Goal: Task Accomplishment & Management: Complete application form

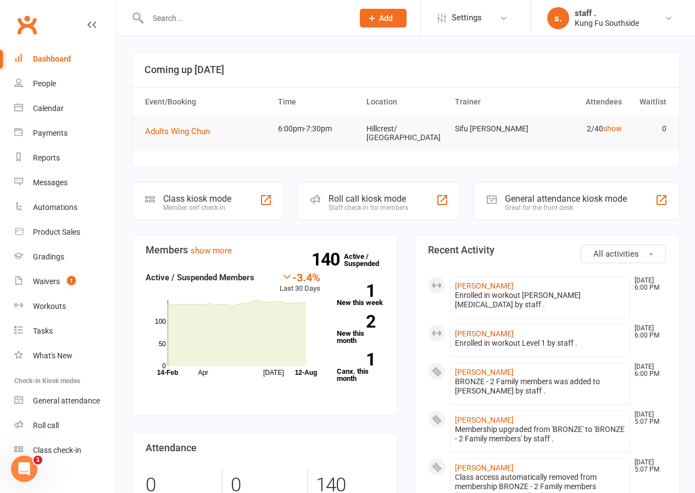
click at [170, 15] on input "text" at bounding box center [246, 17] width 202 height 15
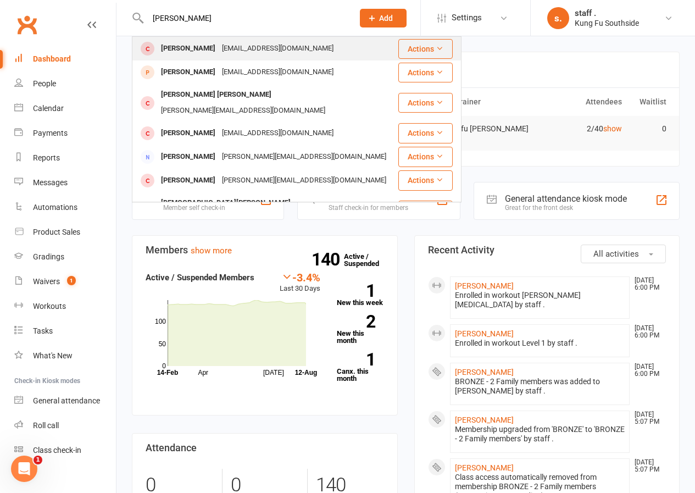
type input "[PERSON_NAME]"
click at [186, 47] on div "[PERSON_NAME]" at bounding box center [188, 49] width 61 height 16
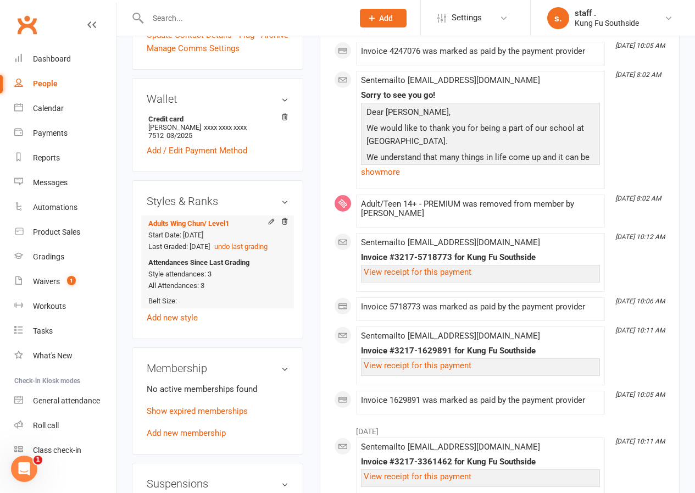
scroll to position [549, 0]
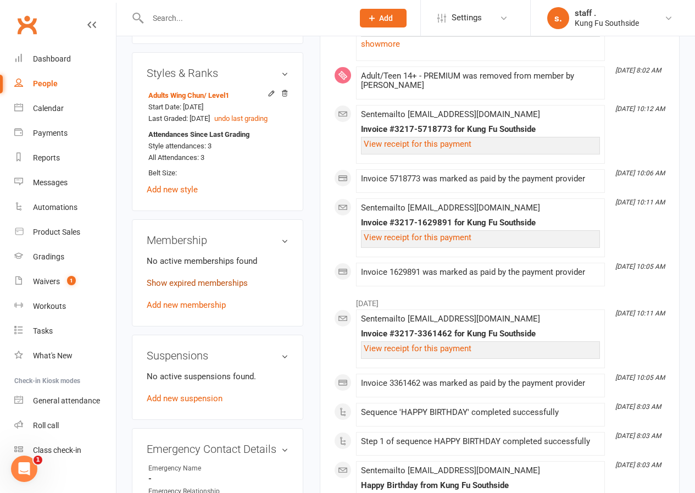
click at [213, 278] on link "Show expired memberships" at bounding box center [197, 283] width 101 height 10
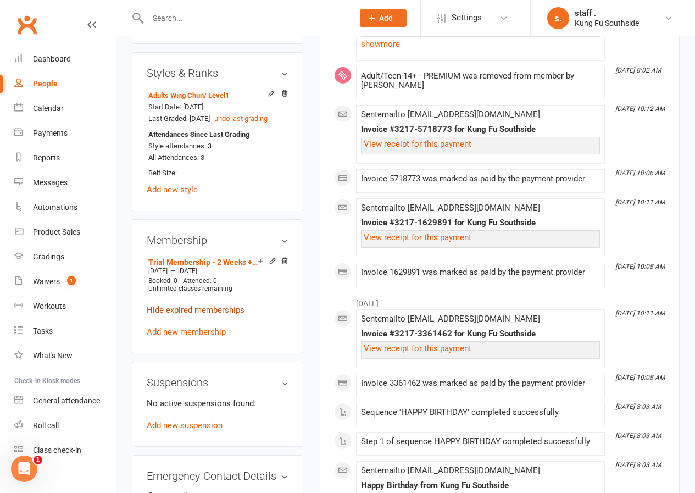
click at [195, 305] on link "Hide expired memberships" at bounding box center [196, 310] width 98 height 10
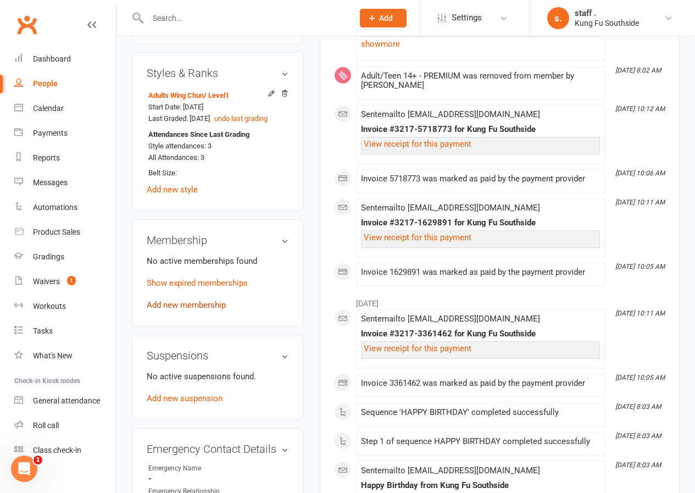
click at [194, 300] on link "Add new membership" at bounding box center [186, 305] width 79 height 10
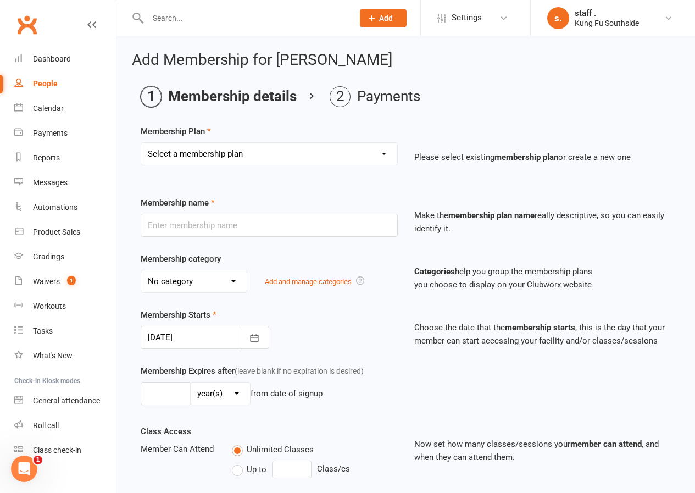
click at [204, 157] on select "Select a membership plan Create new Membership Plan GOLD GOLD - 2 Family member…" at bounding box center [269, 154] width 256 height 22
select select "7"
click at [141, 143] on select "Select a membership plan Create new Membership Plan GOLD GOLD - 2 Family member…" at bounding box center [269, 154] width 256 height 22
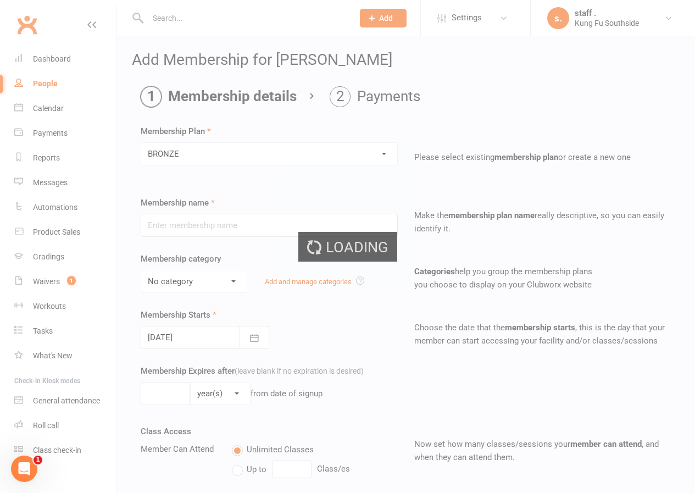
type input "BRONZE"
select select "1"
type input "0"
type input "2"
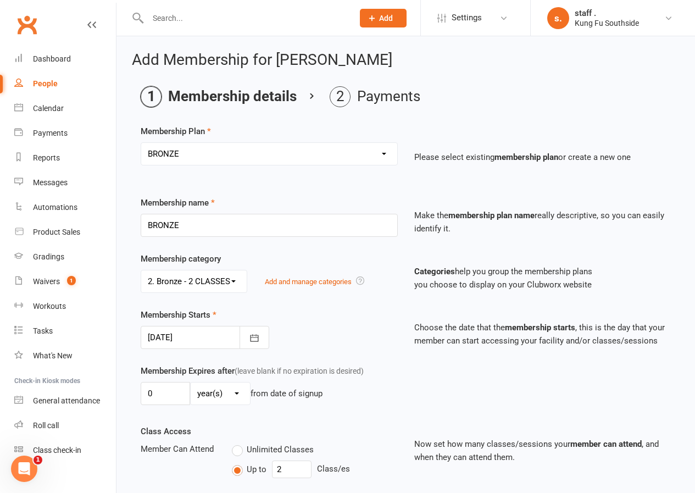
type input "[DATE]"
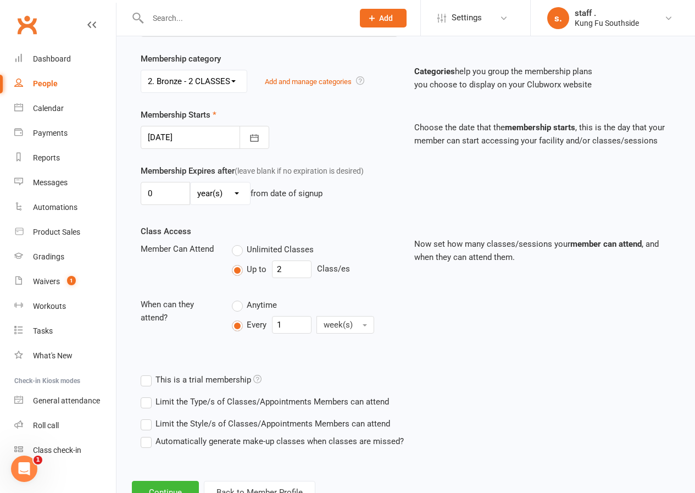
scroll to position [242, 0]
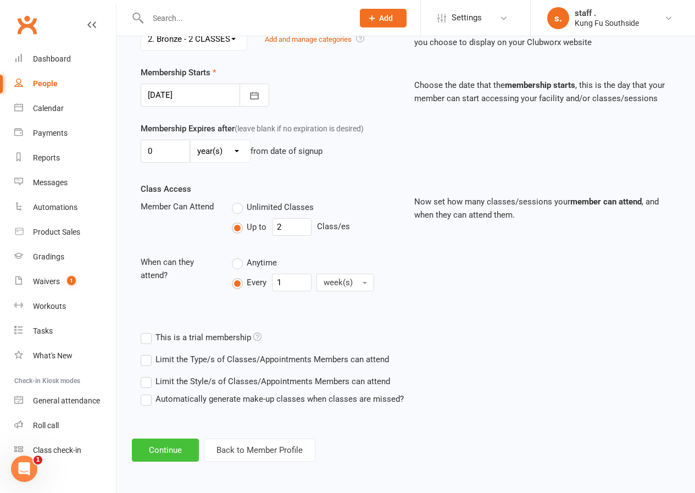
click at [155, 456] on button "Continue" at bounding box center [165, 449] width 67 height 23
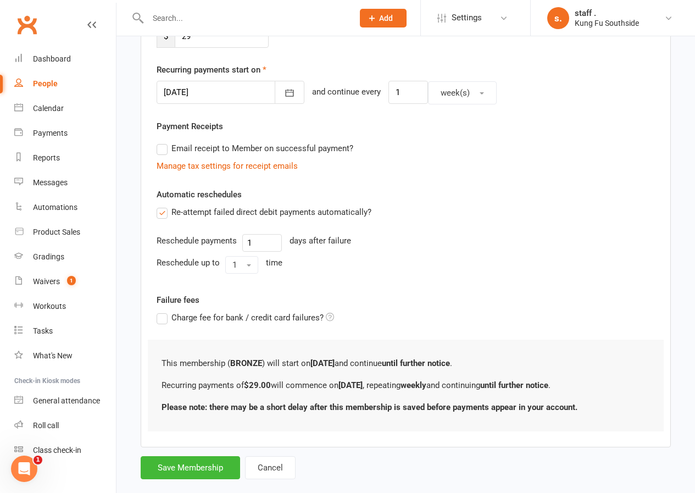
scroll to position [0, 0]
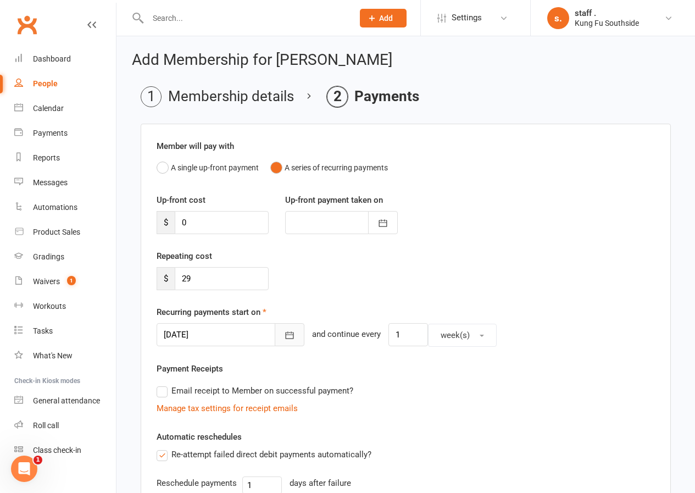
click at [286, 338] on icon "button" at bounding box center [290, 335] width 8 height 7
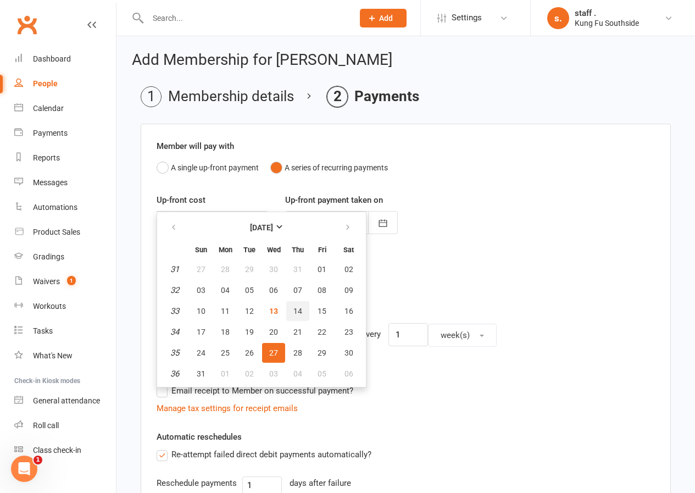
click at [295, 311] on span "14" at bounding box center [297, 311] width 9 height 9
type input "[DATE]"
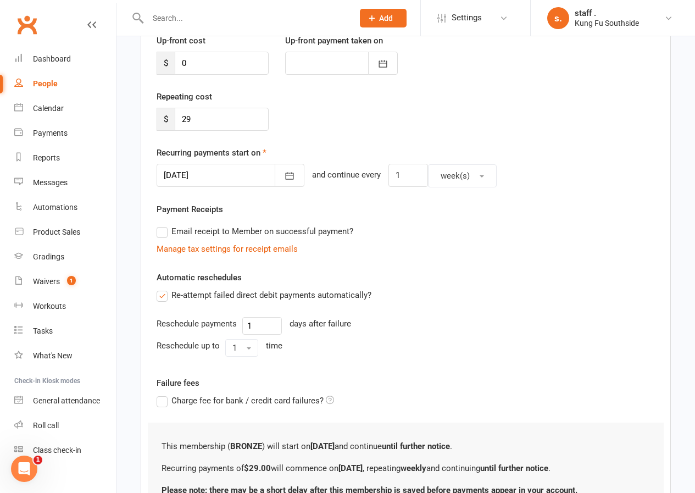
scroll to position [262, 0]
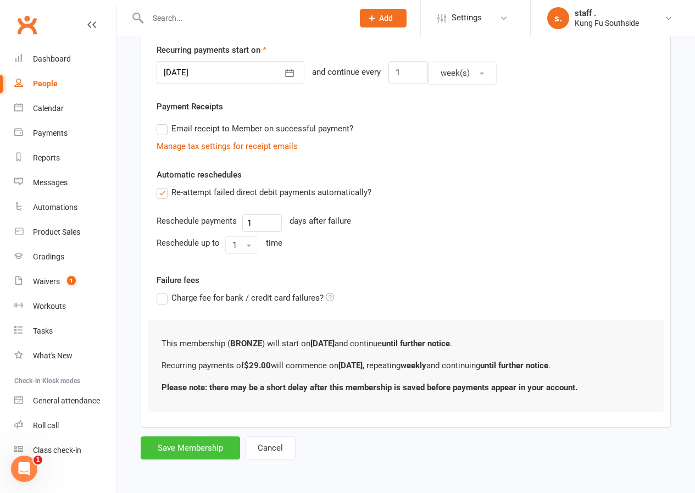
click at [207, 446] on button "Save Membership" at bounding box center [190, 447] width 99 height 23
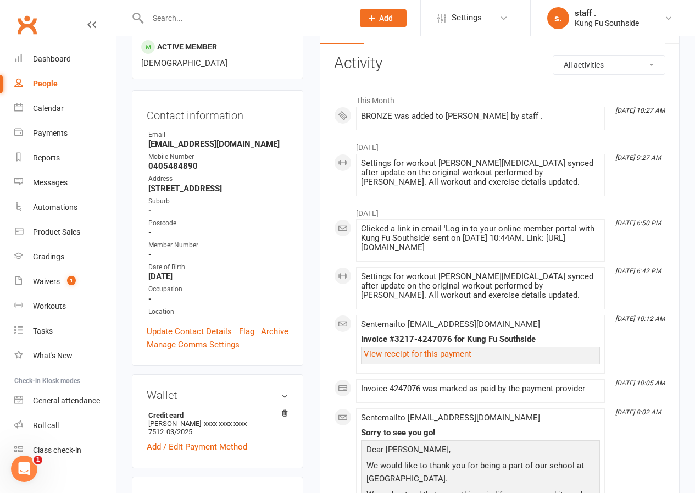
scroll to position [165, 0]
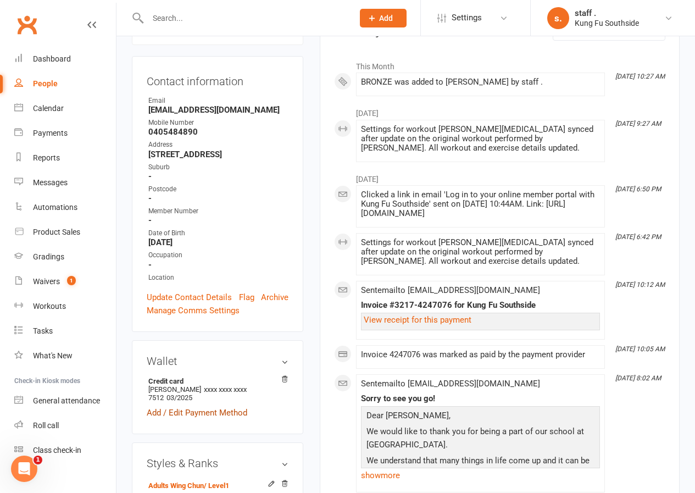
click at [216, 406] on link "Add / Edit Payment Method" at bounding box center [197, 412] width 101 height 13
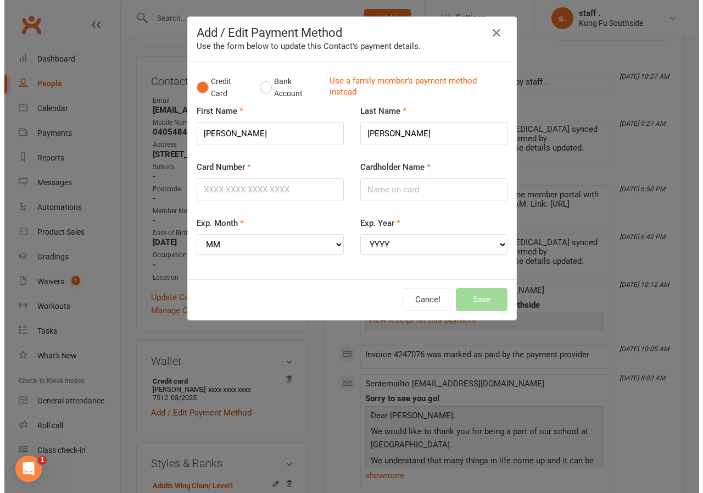
scroll to position [153, 0]
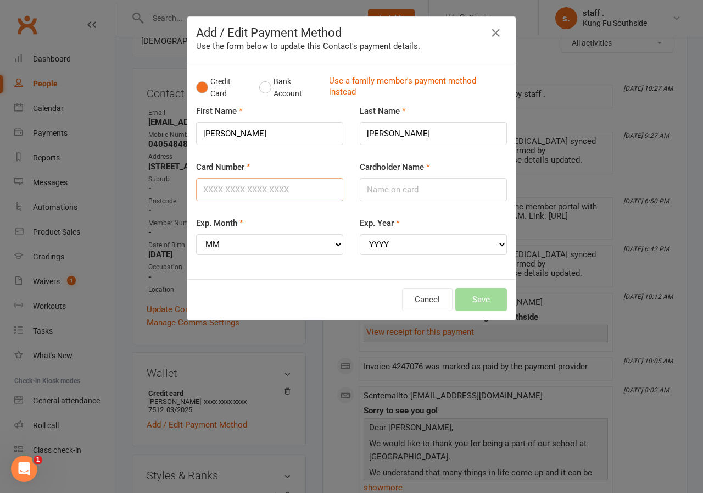
click at [228, 196] on input "Card Number" at bounding box center [269, 189] width 147 height 23
type input "[CREDIT_CARD_NUMBER]"
click at [230, 248] on select "MM 01 02 03 04 05 06 07 08 09 10 11 12" at bounding box center [269, 244] width 147 height 21
select select "11"
click at [196, 234] on select "MM 01 02 03 04 05 06 07 08 09 10 11 12" at bounding box center [269, 244] width 147 height 21
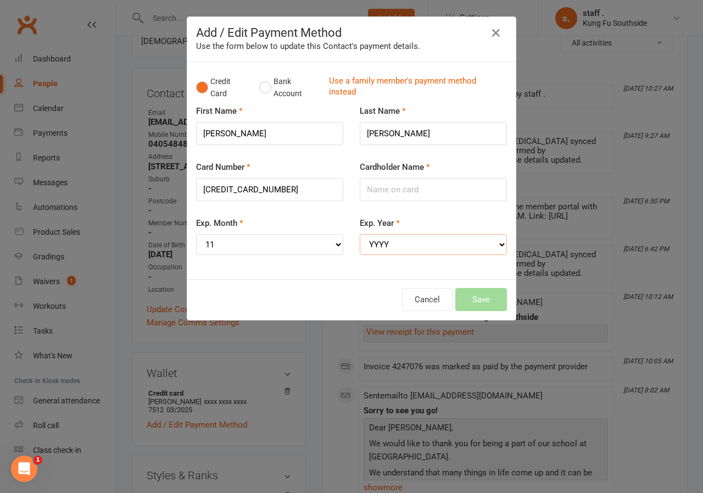
click at [379, 247] on select "YYYY 2025 2026 2027 2028 2029 2030 2031 2032 2033 2034" at bounding box center [433, 244] width 147 height 21
select select "2028"
click at [360, 234] on select "YYYY 2025 2026 2027 2028 2029 2030 2031 2032 2033 2034" at bounding box center [433, 244] width 147 height 21
click at [384, 193] on input "Cardholder Name" at bounding box center [433, 189] width 147 height 23
type input "[PERSON_NAME]"
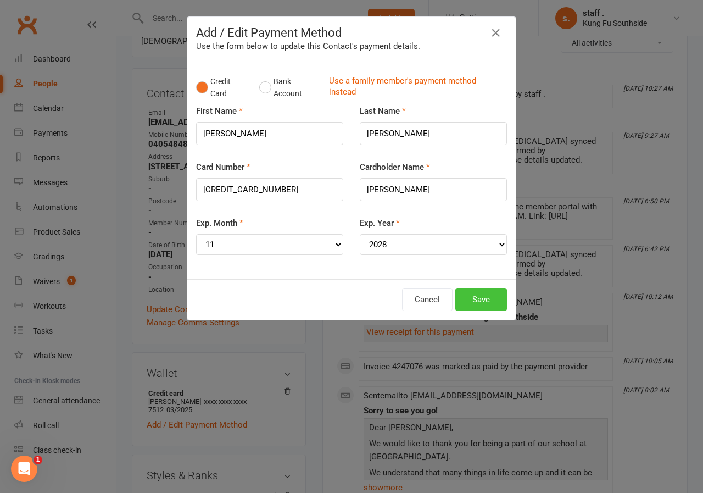
click at [485, 309] on button "Save" at bounding box center [481, 299] width 52 height 23
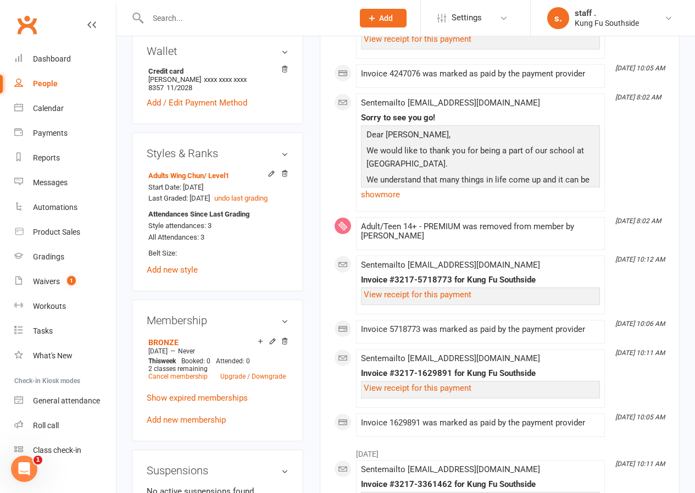
scroll to position [549, 0]
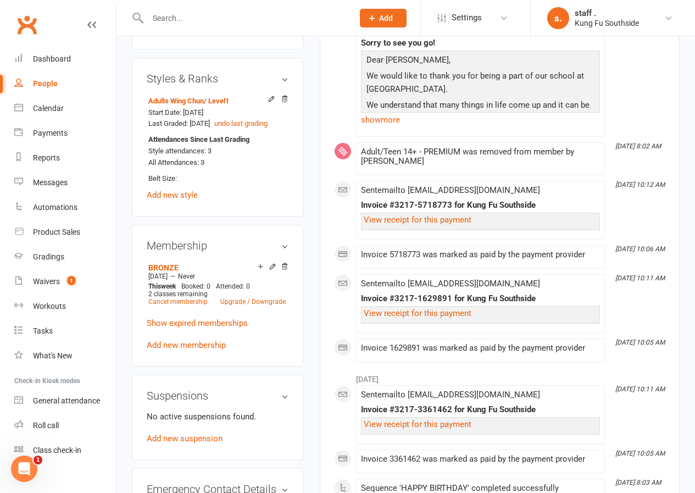
click at [21, 475] on div "Open Intercom Messenger" at bounding box center [24, 469] width 36 height 36
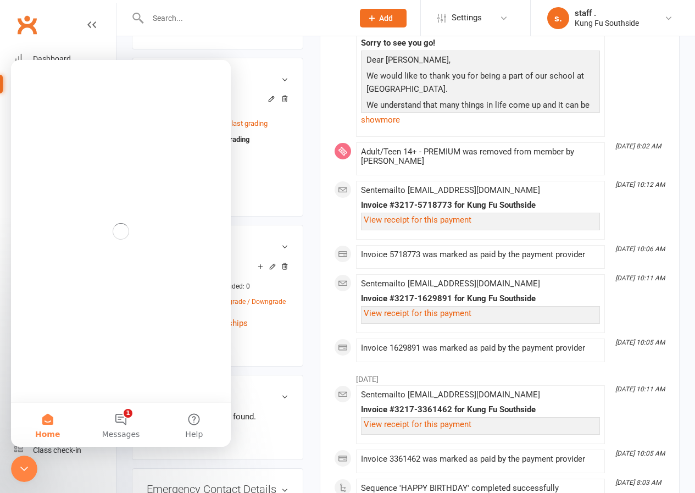
scroll to position [0, 0]
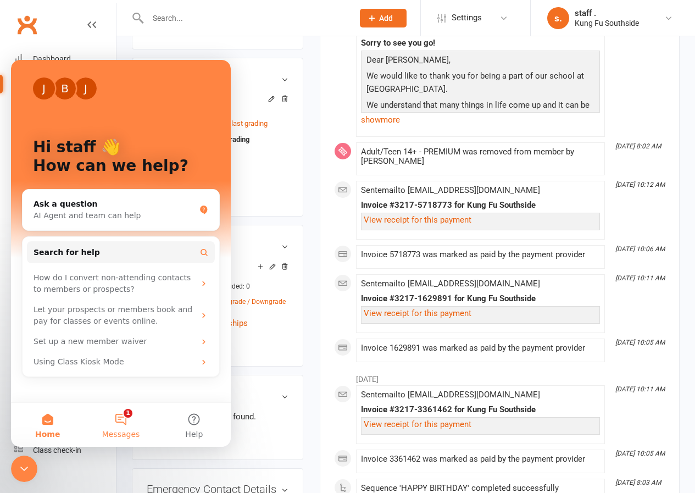
click at [122, 413] on button "1 Messages" at bounding box center [120, 425] width 73 height 44
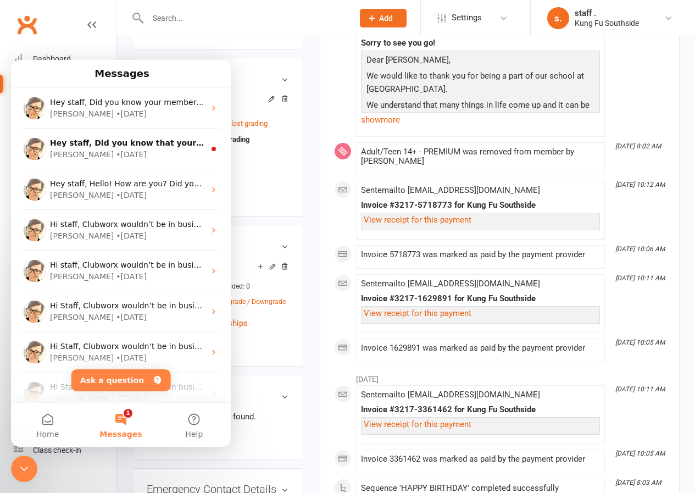
drag, startPoint x: 25, startPoint y: 473, endPoint x: 28, endPoint y: 468, distance: 5.9
click at [25, 470] on icon "Close Intercom Messenger" at bounding box center [24, 468] width 13 height 13
